Goal: Task Accomplishment & Management: Manage account settings

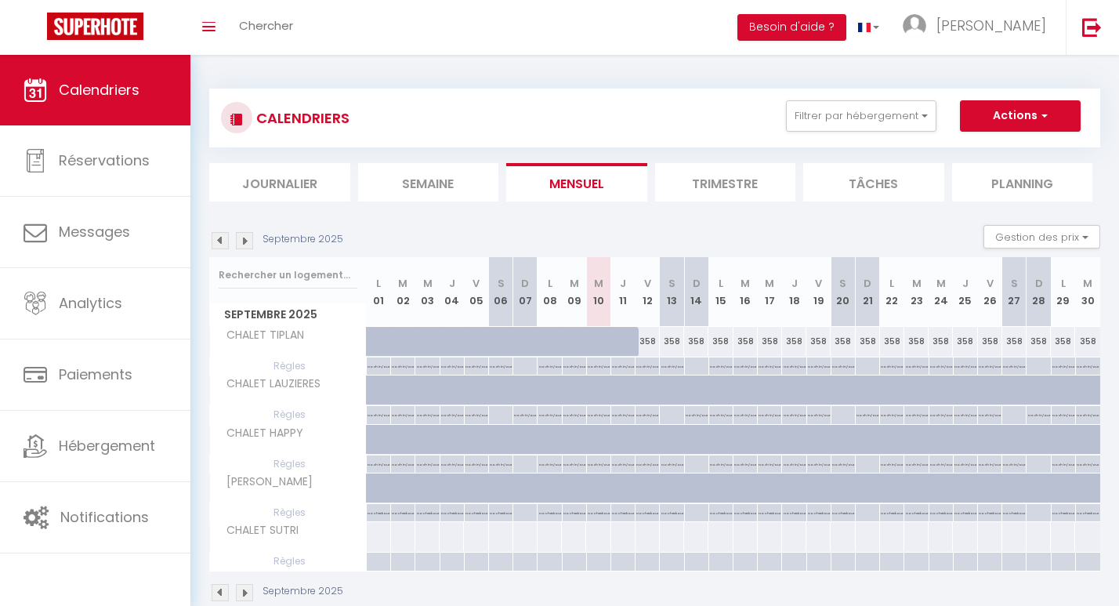
click at [250, 241] on img at bounding box center [244, 240] width 17 height 17
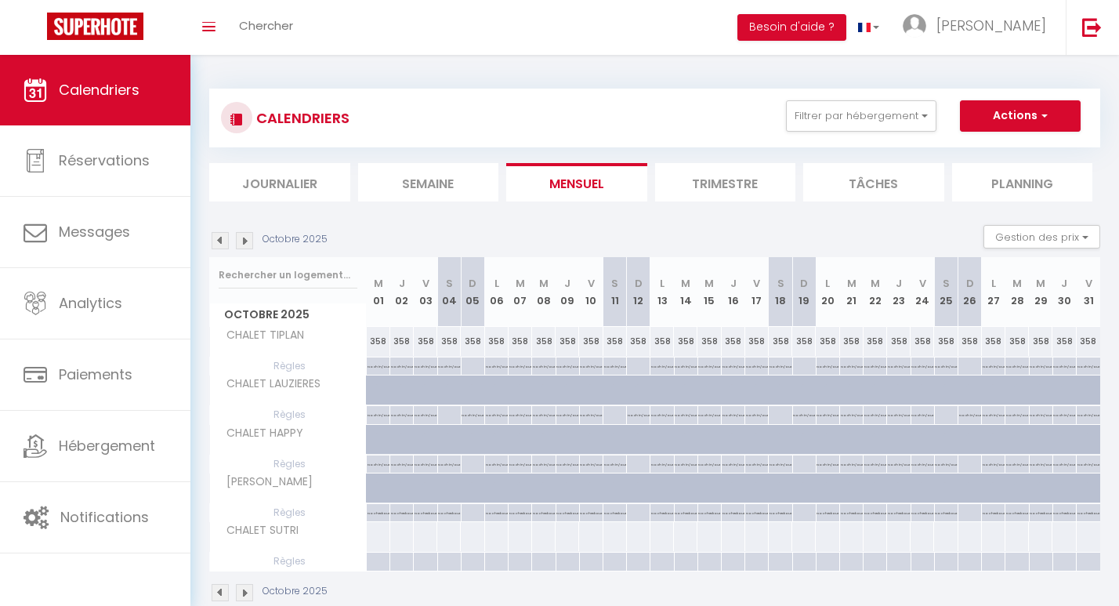
click at [250, 241] on img at bounding box center [244, 240] width 17 height 17
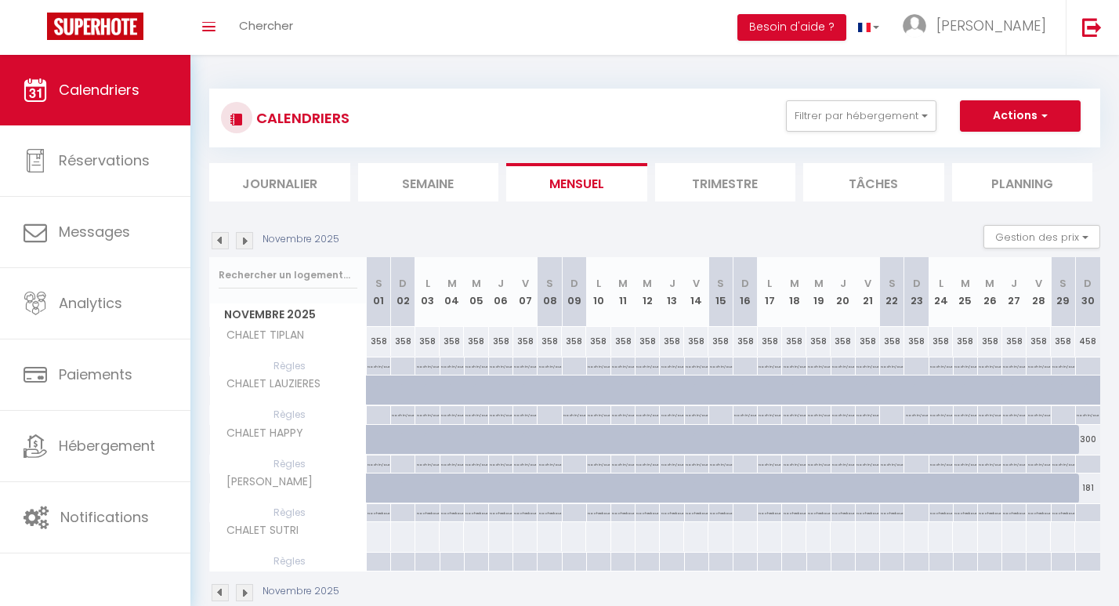
click at [250, 241] on img at bounding box center [244, 240] width 17 height 17
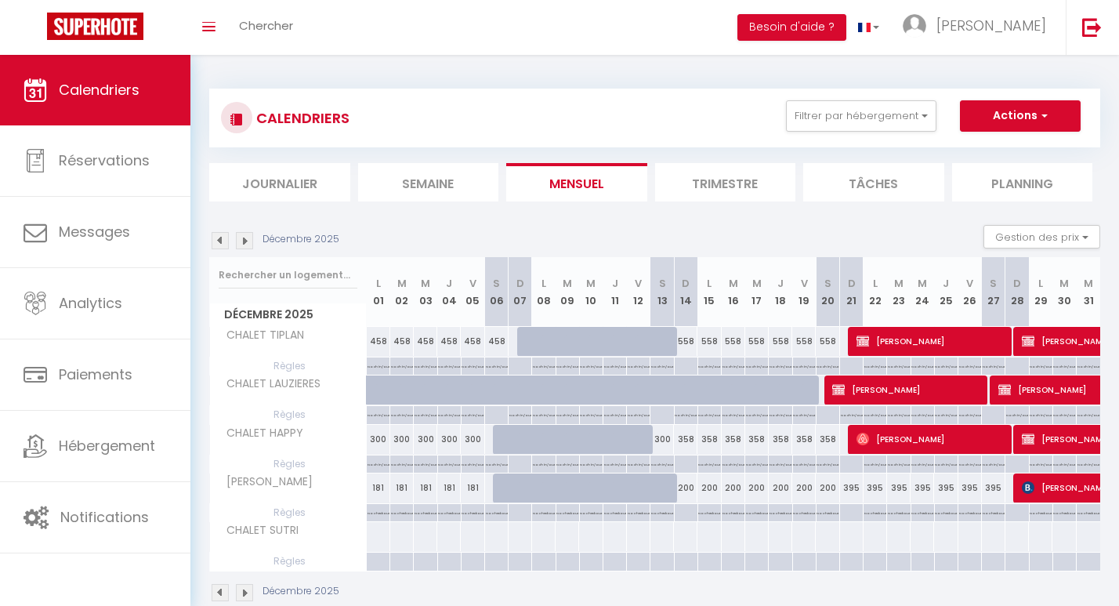
click at [250, 241] on img at bounding box center [244, 240] width 17 height 17
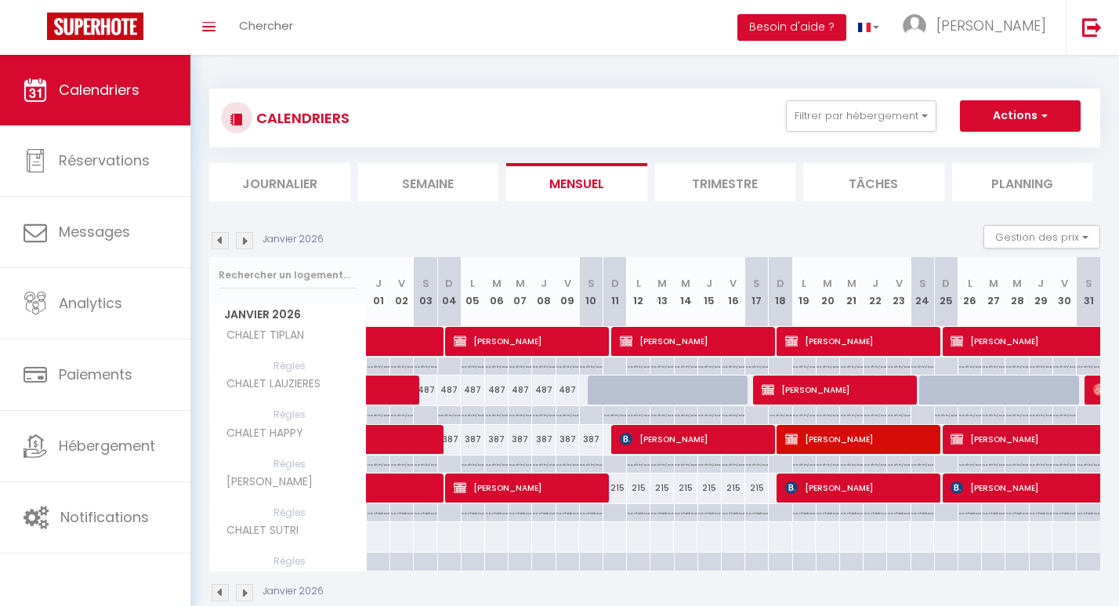
click at [250, 241] on img at bounding box center [244, 240] width 17 height 17
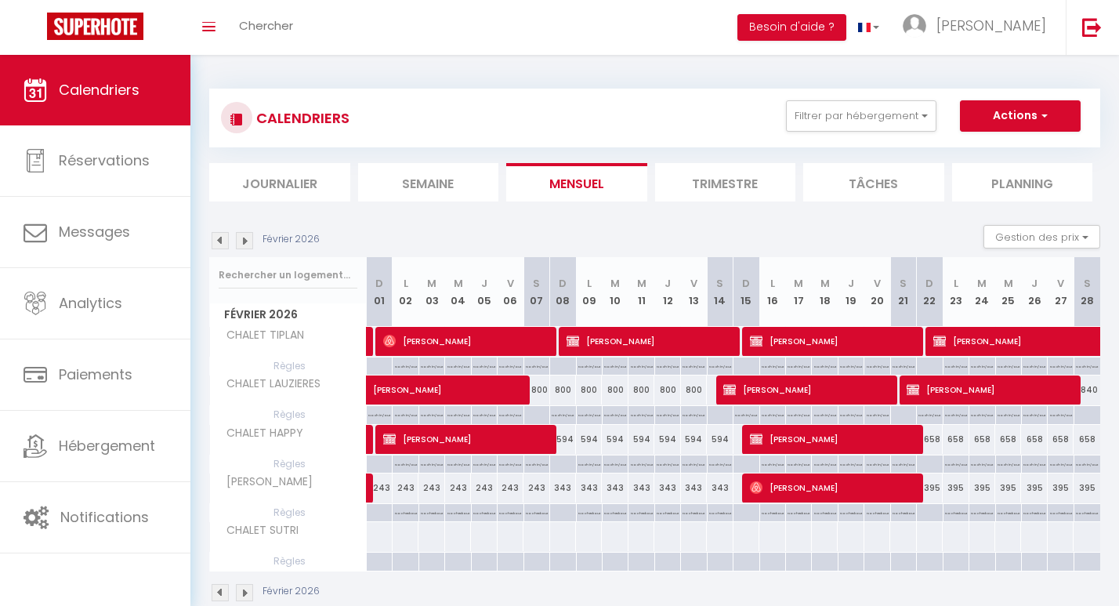
click at [250, 241] on img at bounding box center [244, 240] width 17 height 17
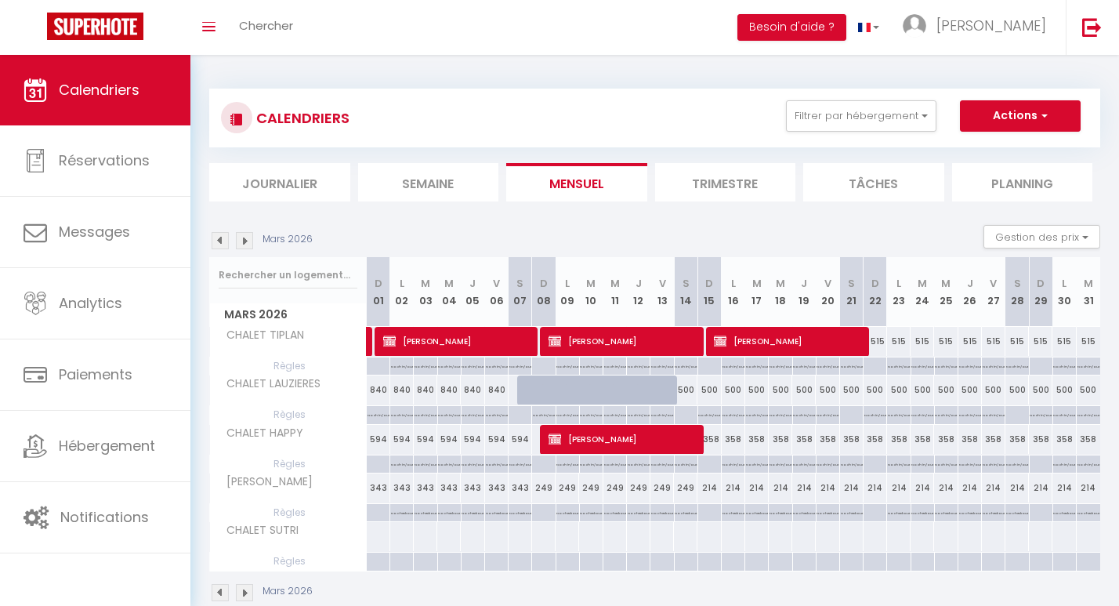
click at [250, 241] on img at bounding box center [244, 240] width 17 height 17
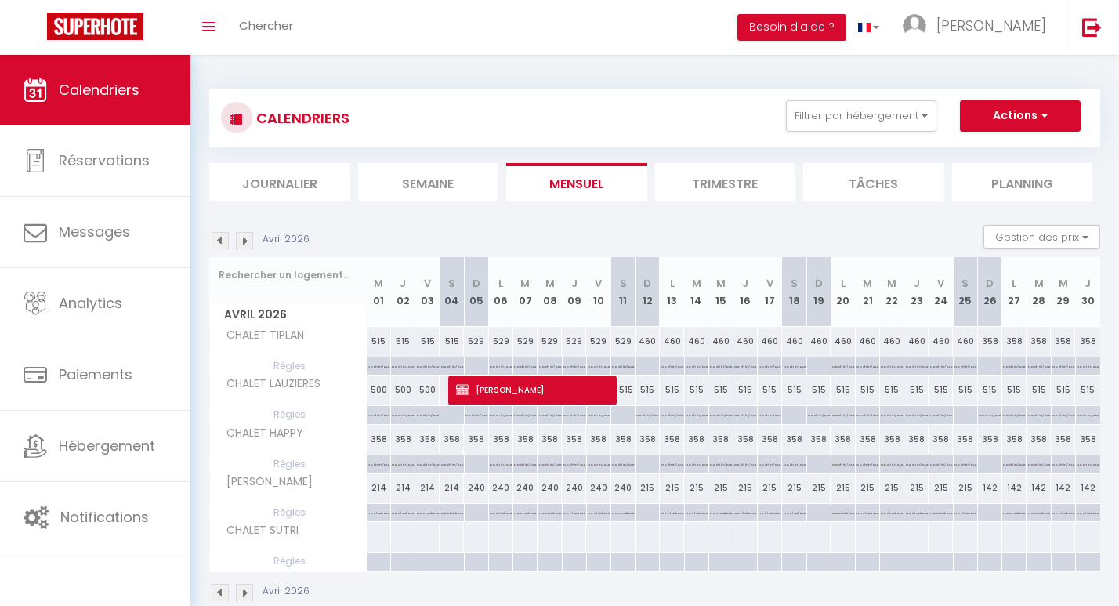
click at [250, 241] on img at bounding box center [244, 240] width 17 height 17
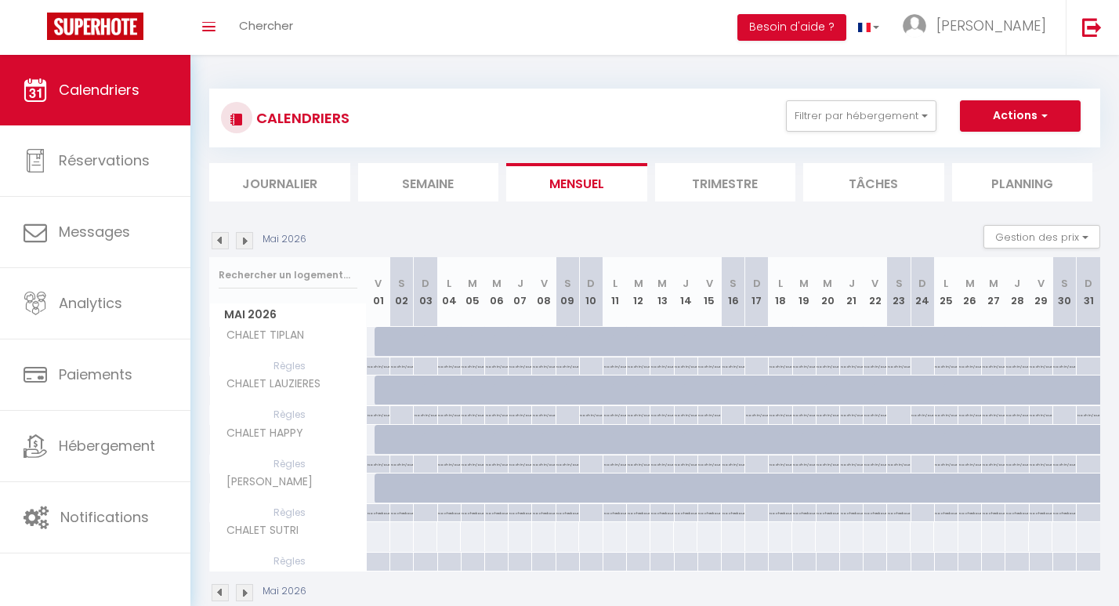
click at [219, 240] on img at bounding box center [220, 240] width 17 height 17
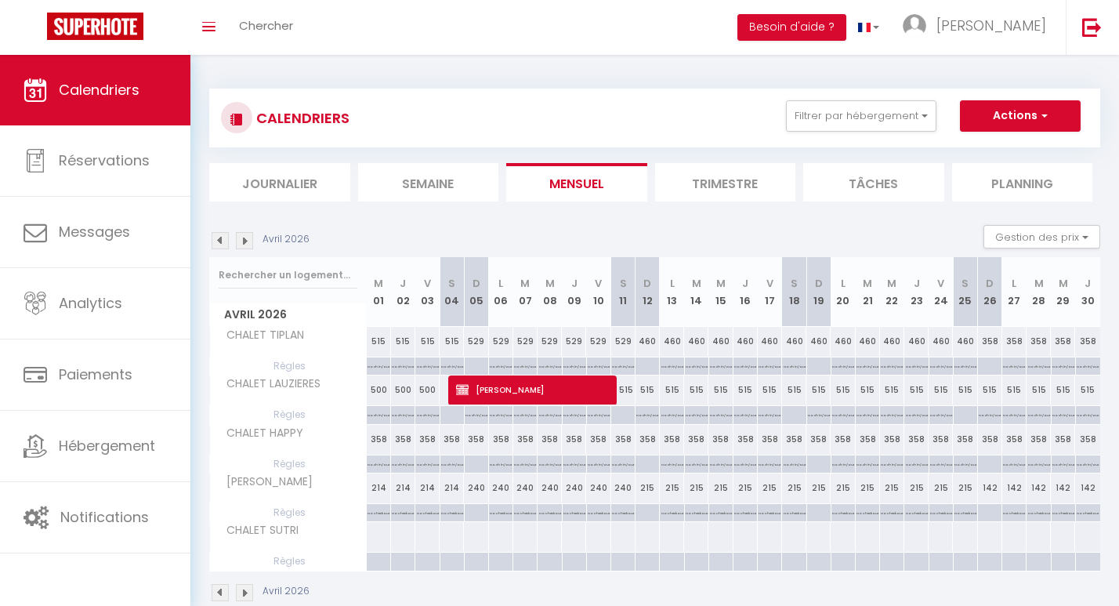
click at [817, 494] on div "215" at bounding box center [818, 487] width 24 height 29
type input "215"
select select "1"
type input "Dim 19 Avril 2026"
type input "Lun 20 Avril 2026"
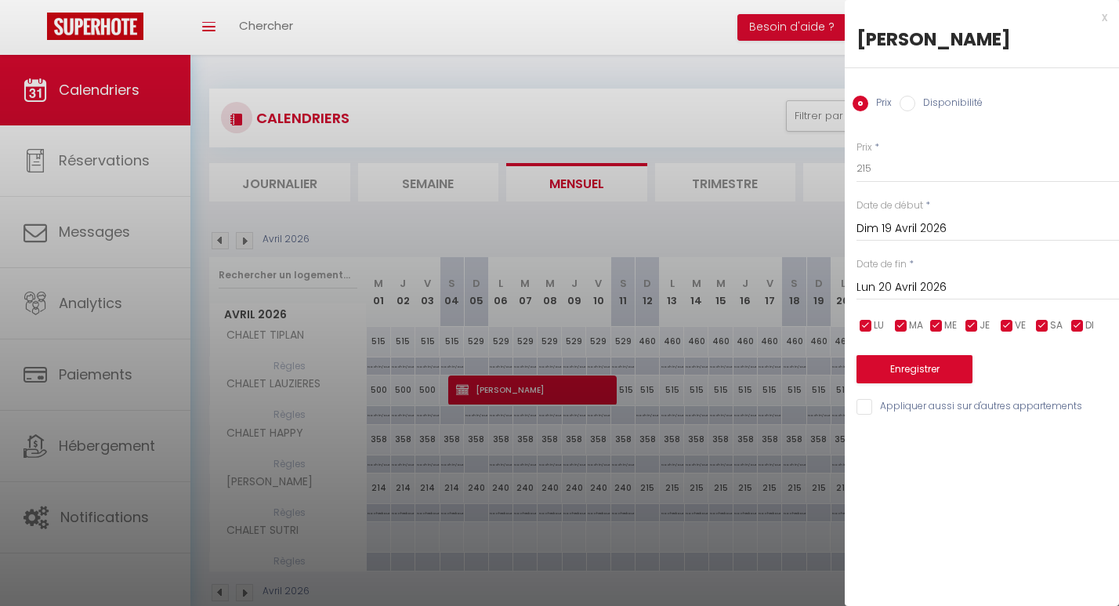
click at [910, 101] on input "Disponibilité" at bounding box center [908, 104] width 16 height 16
radio input "true"
radio input "false"
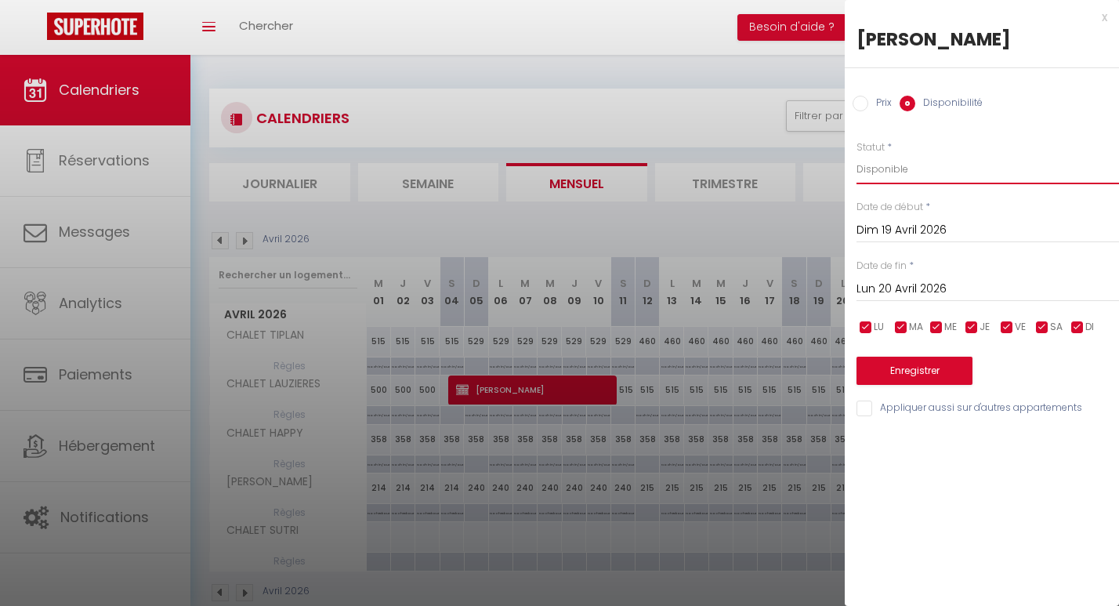
click at [881, 171] on select "Disponible Indisponible" at bounding box center [987, 169] width 262 height 30
select select "0"
click at [856, 154] on select "Disponible Indisponible" at bounding box center [987, 169] width 262 height 30
click at [892, 289] on input "Lun 20 Avril 2026" at bounding box center [987, 289] width 262 height 20
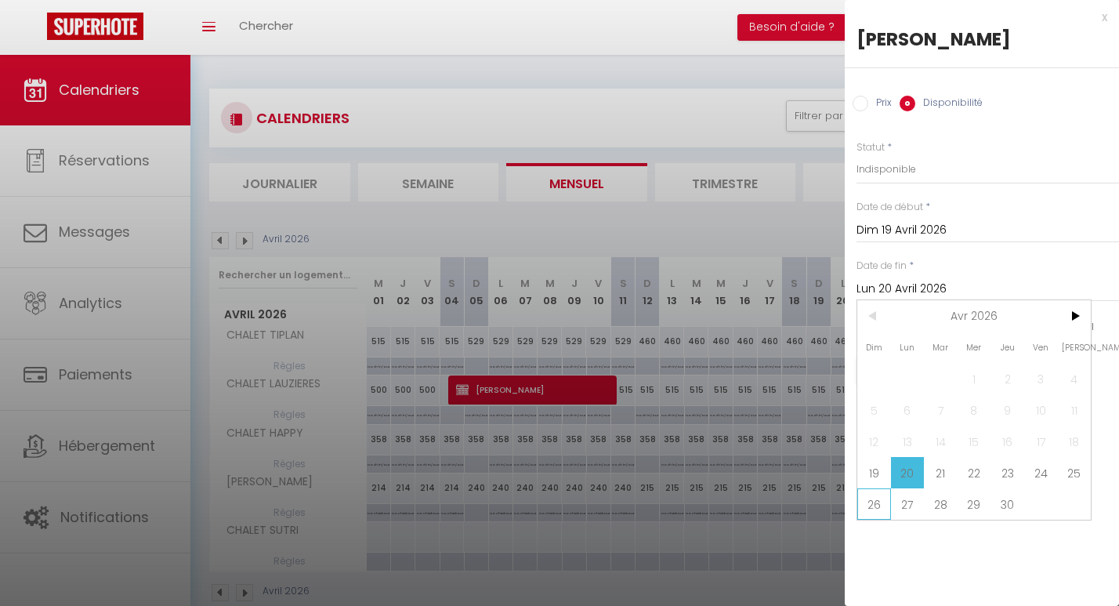
click at [878, 503] on span "26" at bounding box center [874, 503] width 34 height 31
type input "Dim 26 Avril 2026"
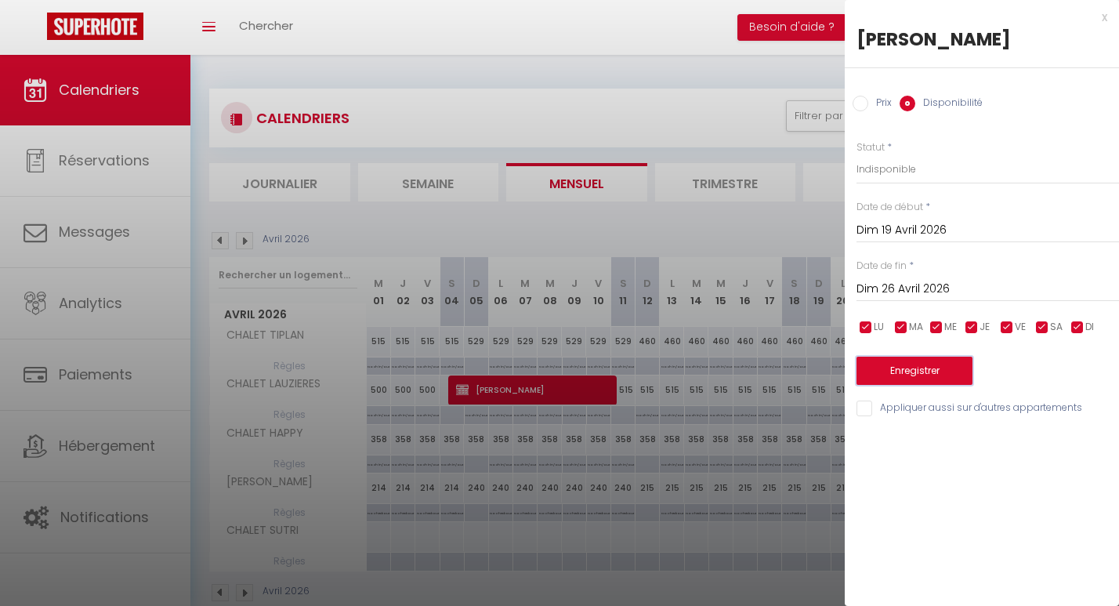
click at [944, 375] on button "Enregistrer" at bounding box center [914, 371] width 116 height 28
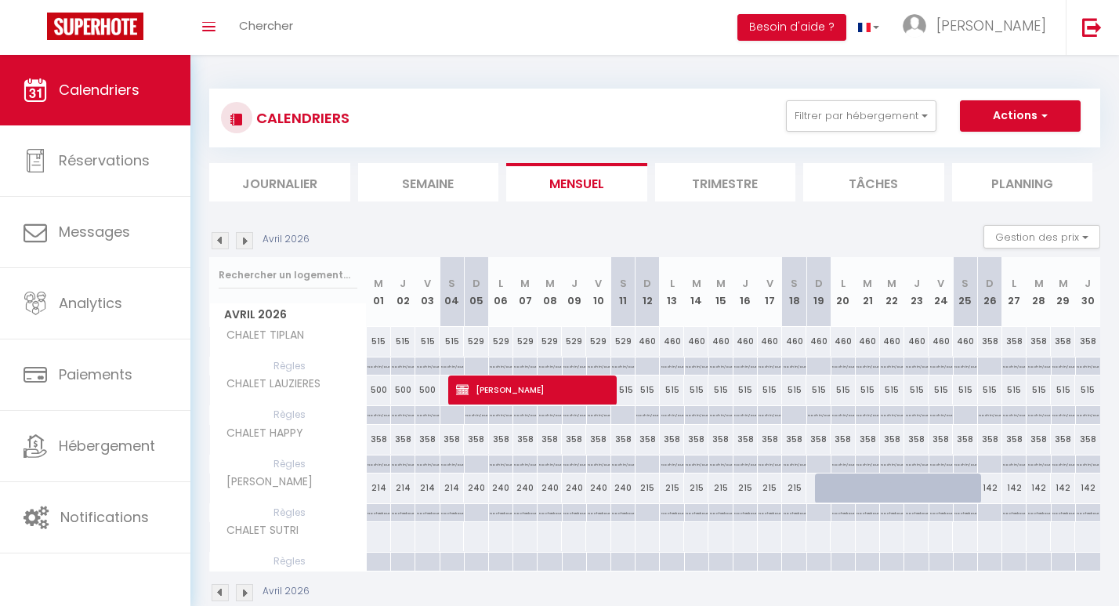
click at [217, 238] on img at bounding box center [220, 240] width 17 height 17
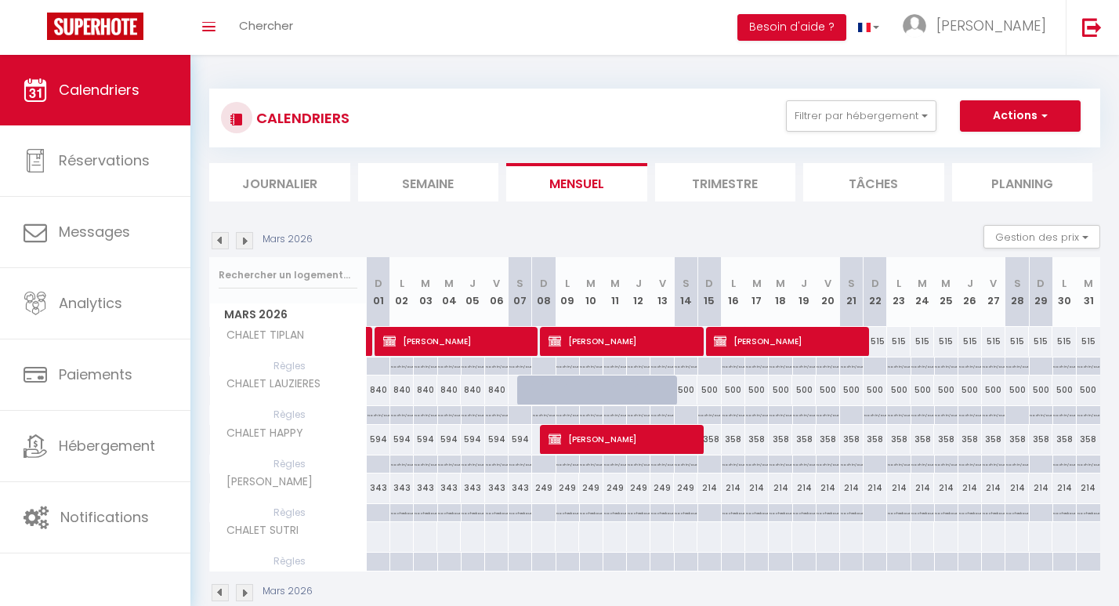
click at [217, 238] on img at bounding box center [220, 240] width 17 height 17
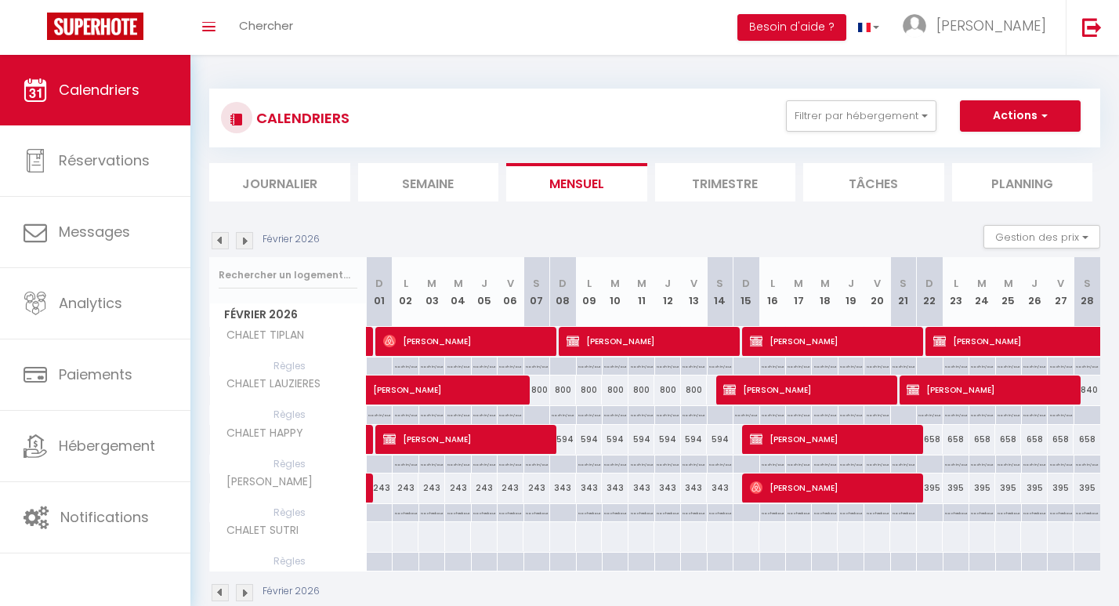
click at [217, 238] on img at bounding box center [220, 240] width 17 height 17
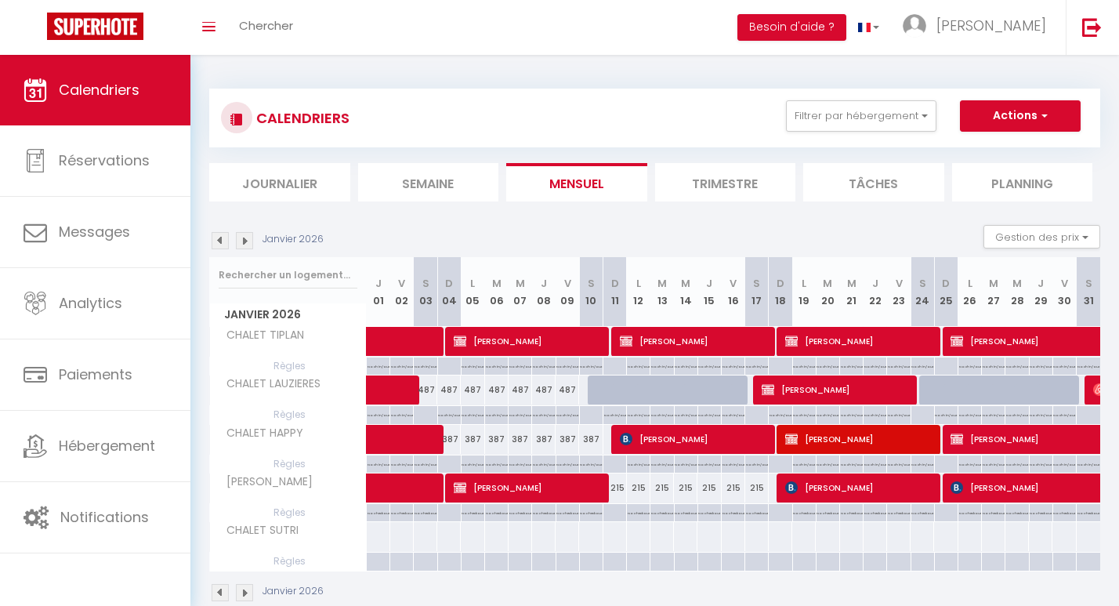
click at [217, 238] on img at bounding box center [220, 240] width 17 height 17
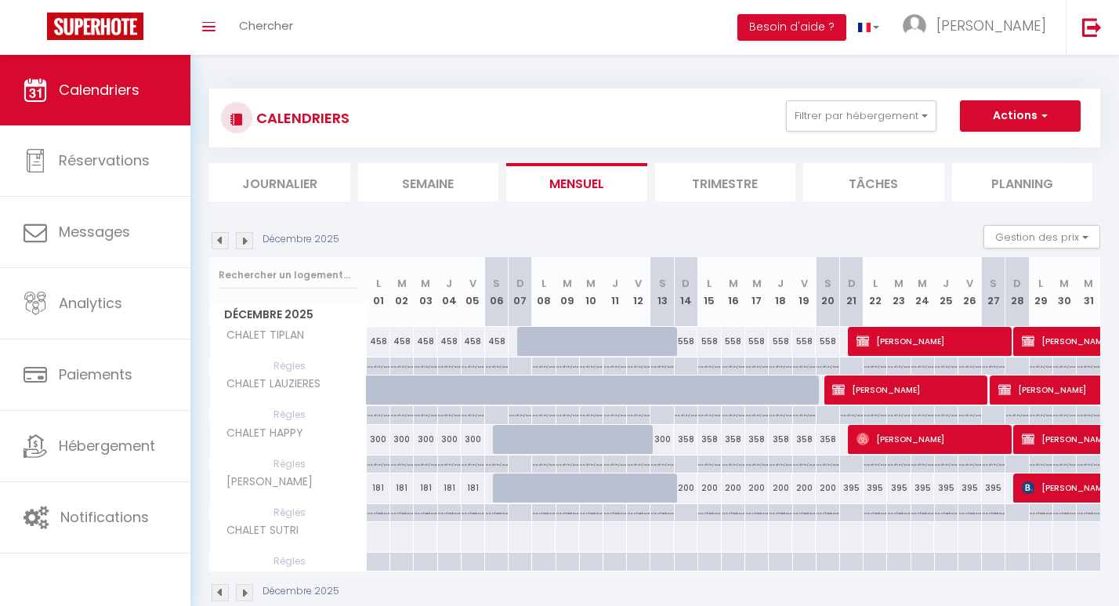
click at [244, 239] on img at bounding box center [244, 240] width 17 height 17
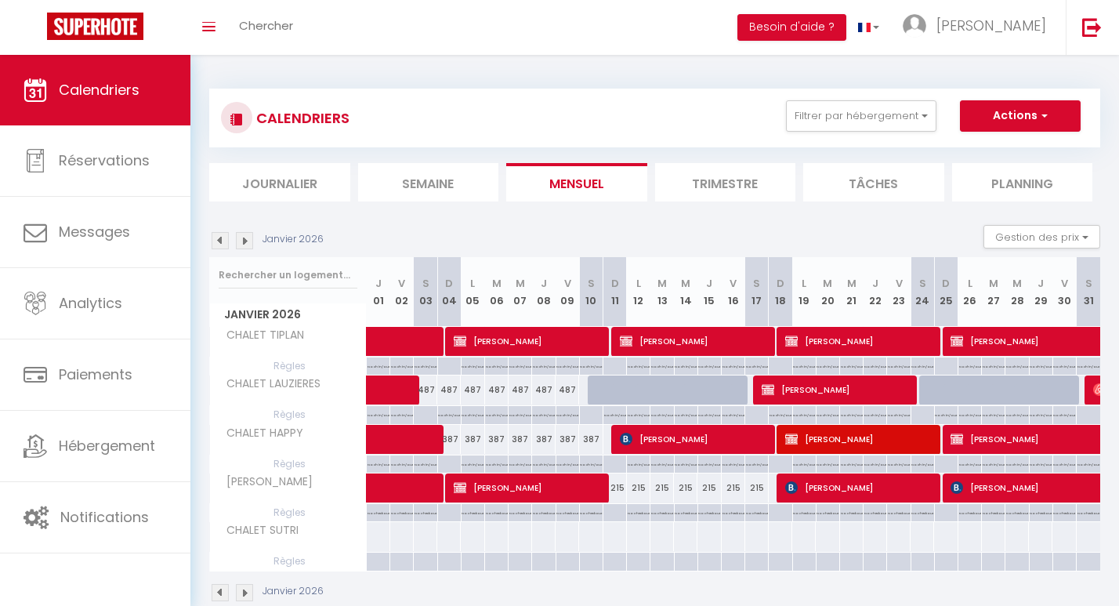
click at [244, 239] on img at bounding box center [244, 240] width 17 height 17
